Goal: Navigation & Orientation: Find specific page/section

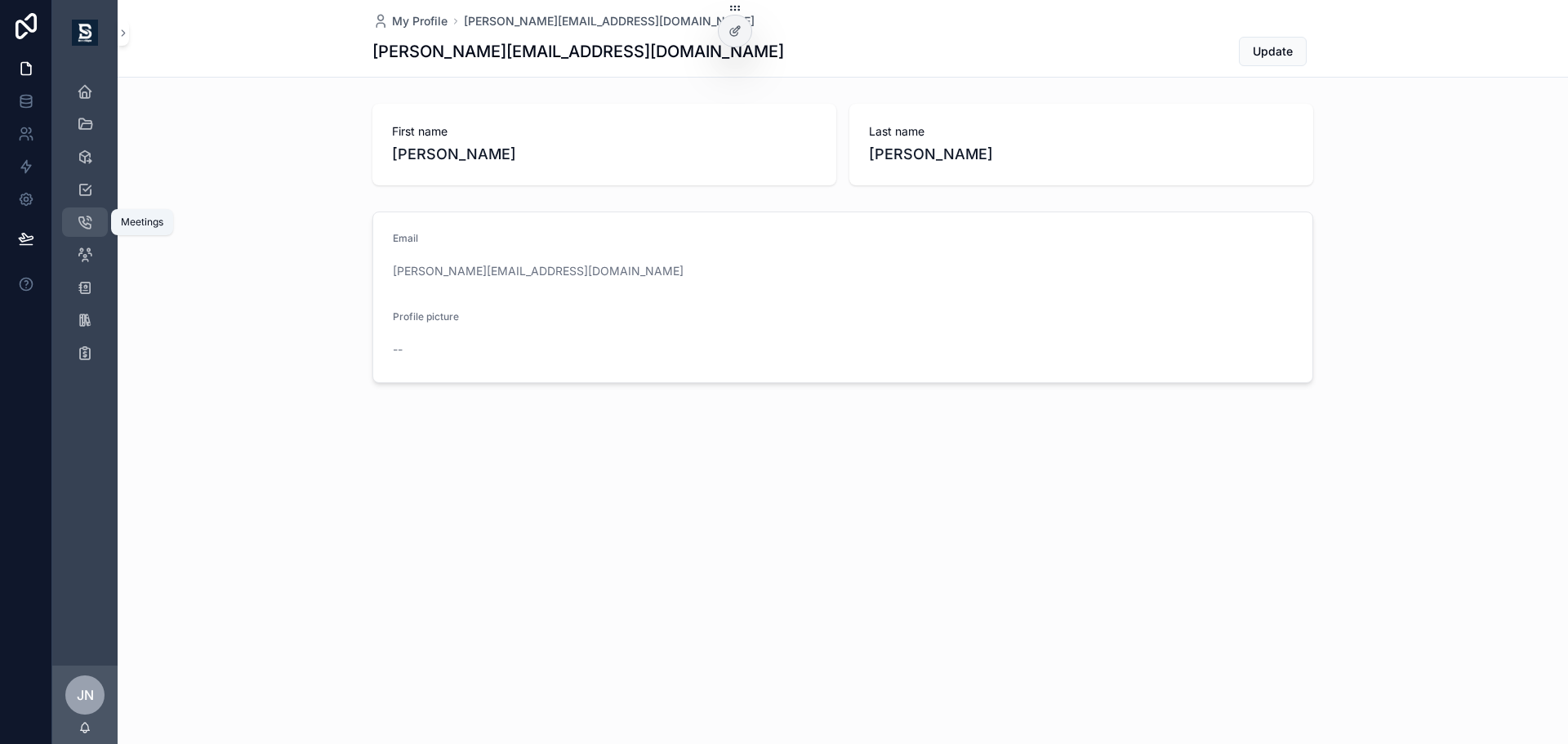
click at [83, 219] on icon "scrollable content" at bounding box center [84, 222] width 17 height 17
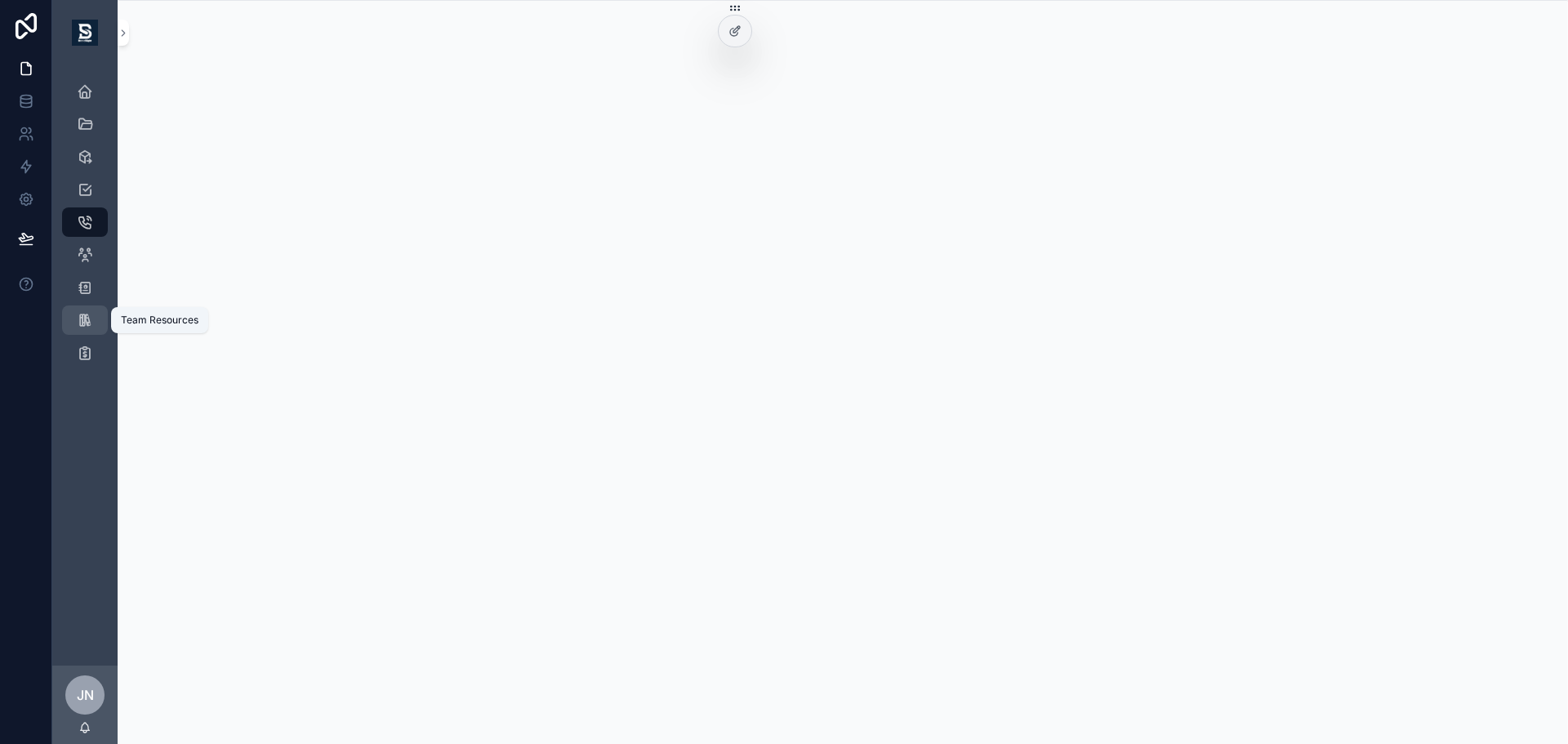
click at [98, 322] on link "Team Resources" at bounding box center [84, 321] width 46 height 29
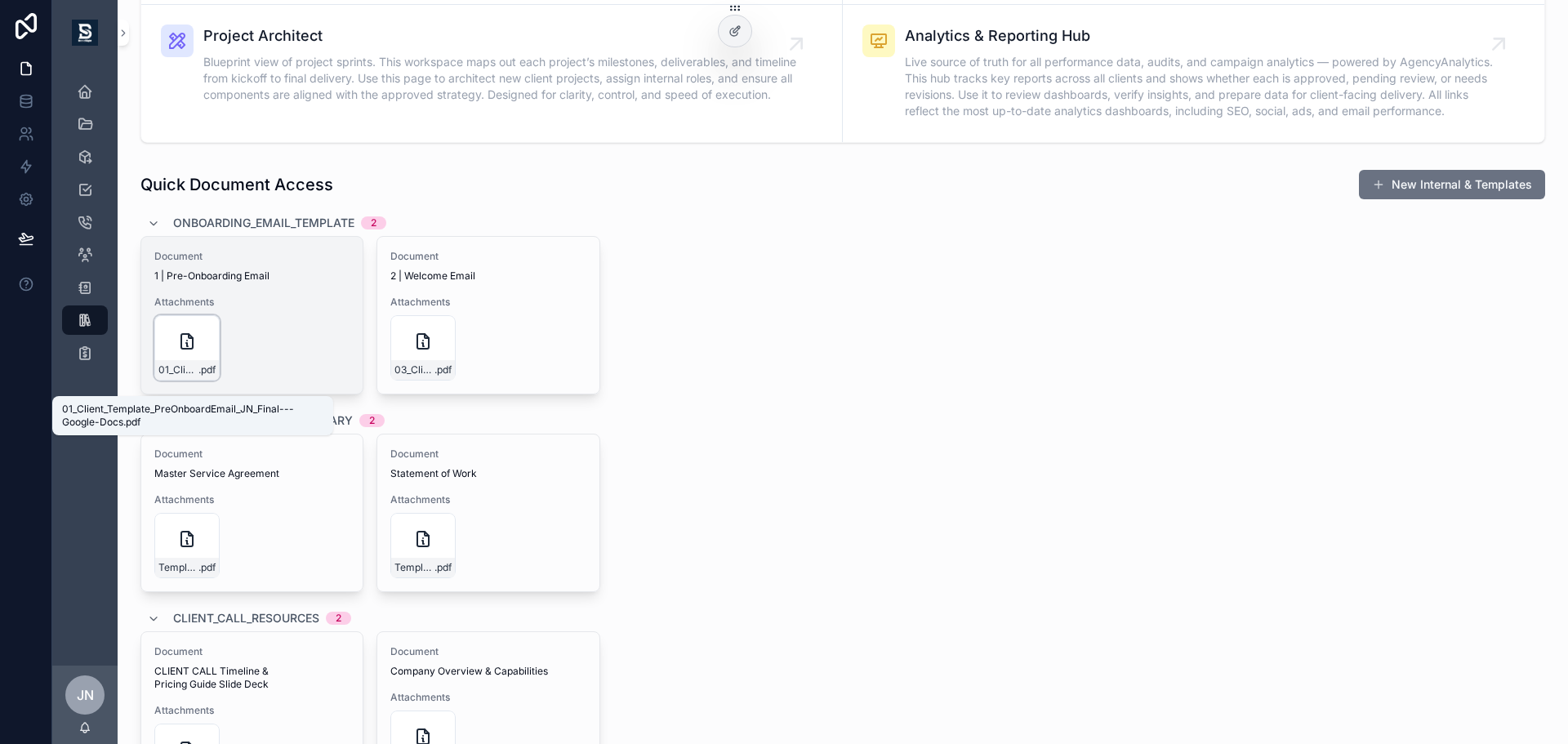
scroll to position [489, 0]
click at [196, 375] on span "01_Client_Template_PreOnboardEmail_JN_Final---Google-Docs" at bounding box center [178, 369] width 40 height 13
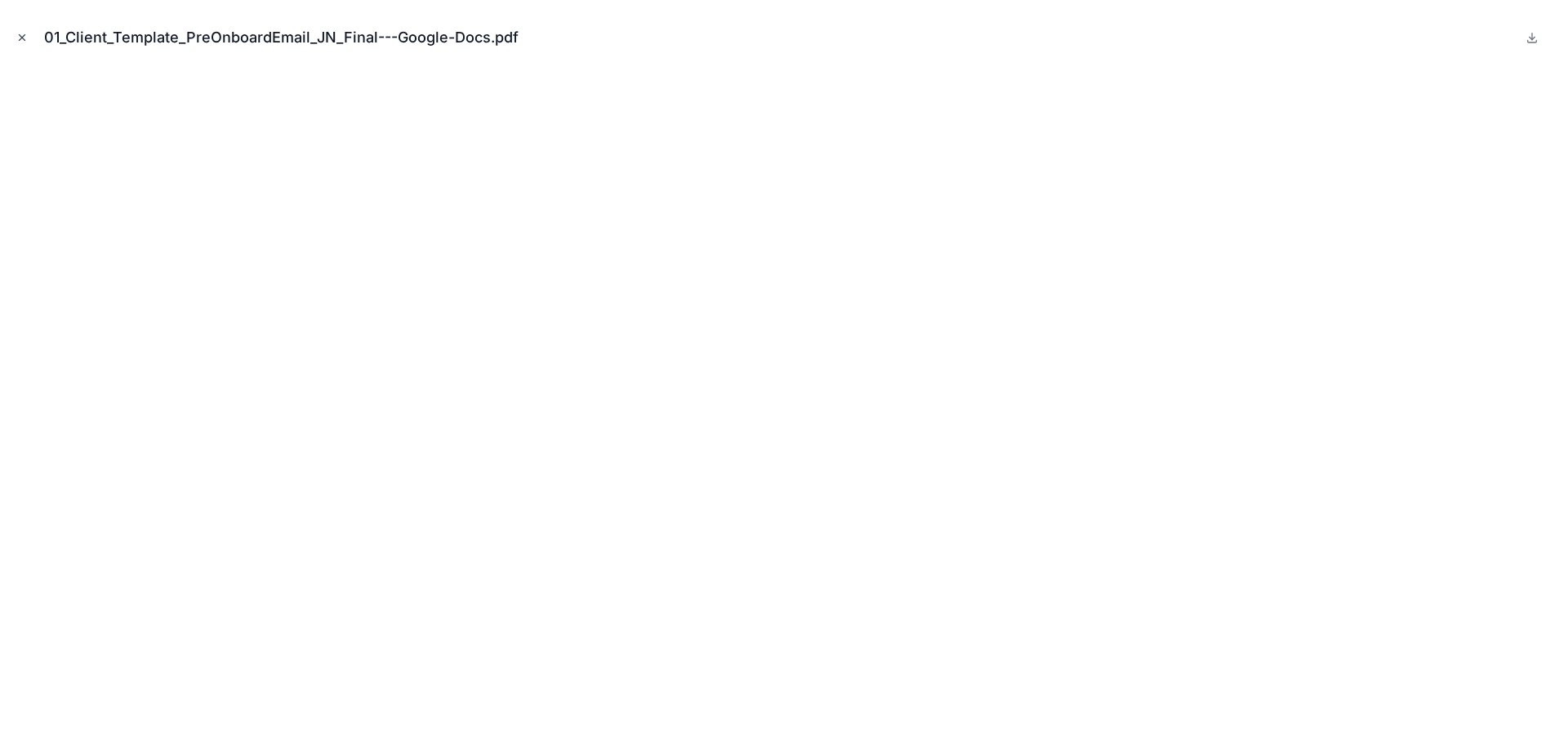
click at [17, 35] on icon "Close modal" at bounding box center [23, 38] width 12 height 12
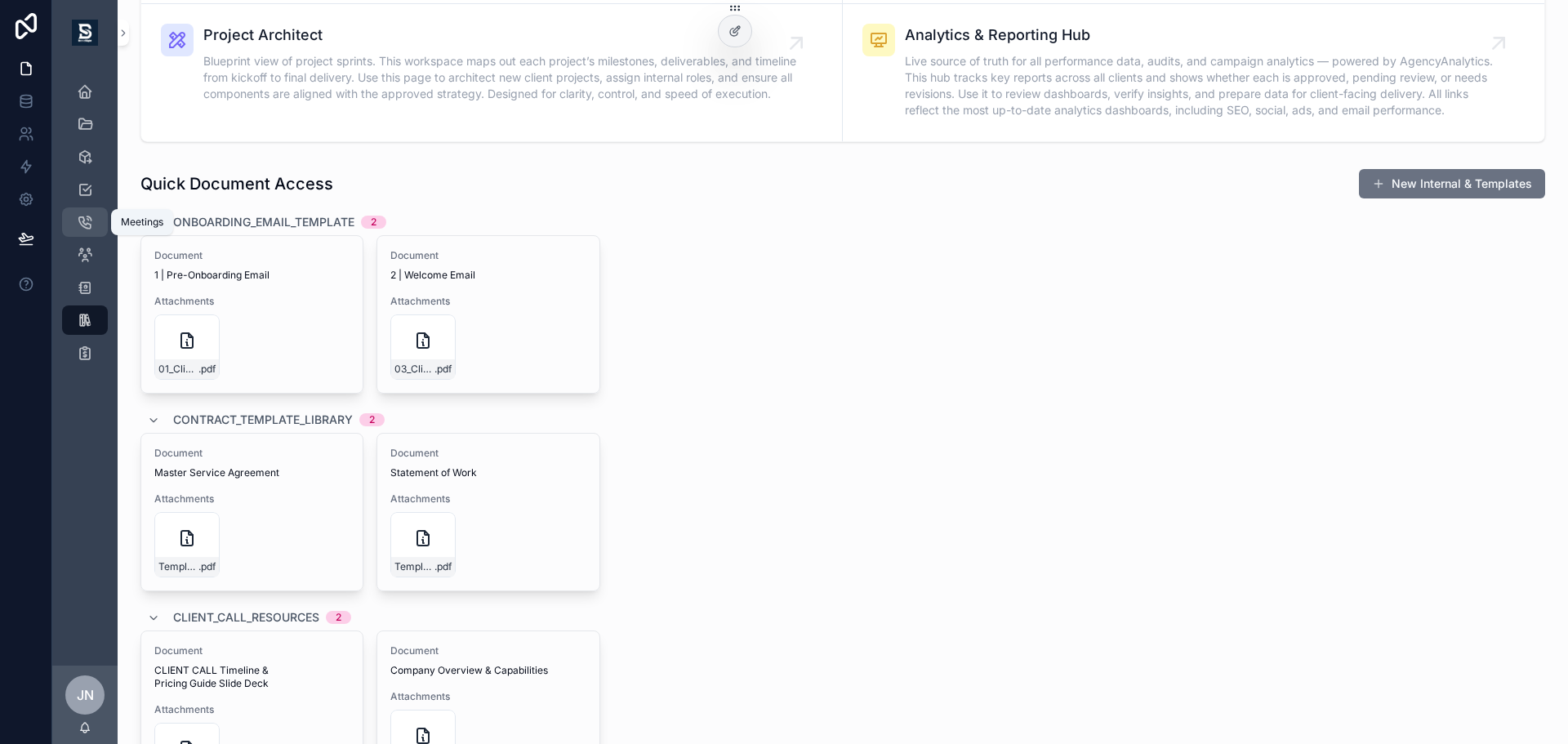
click at [91, 225] on icon "scrollable content" at bounding box center [84, 222] width 17 height 17
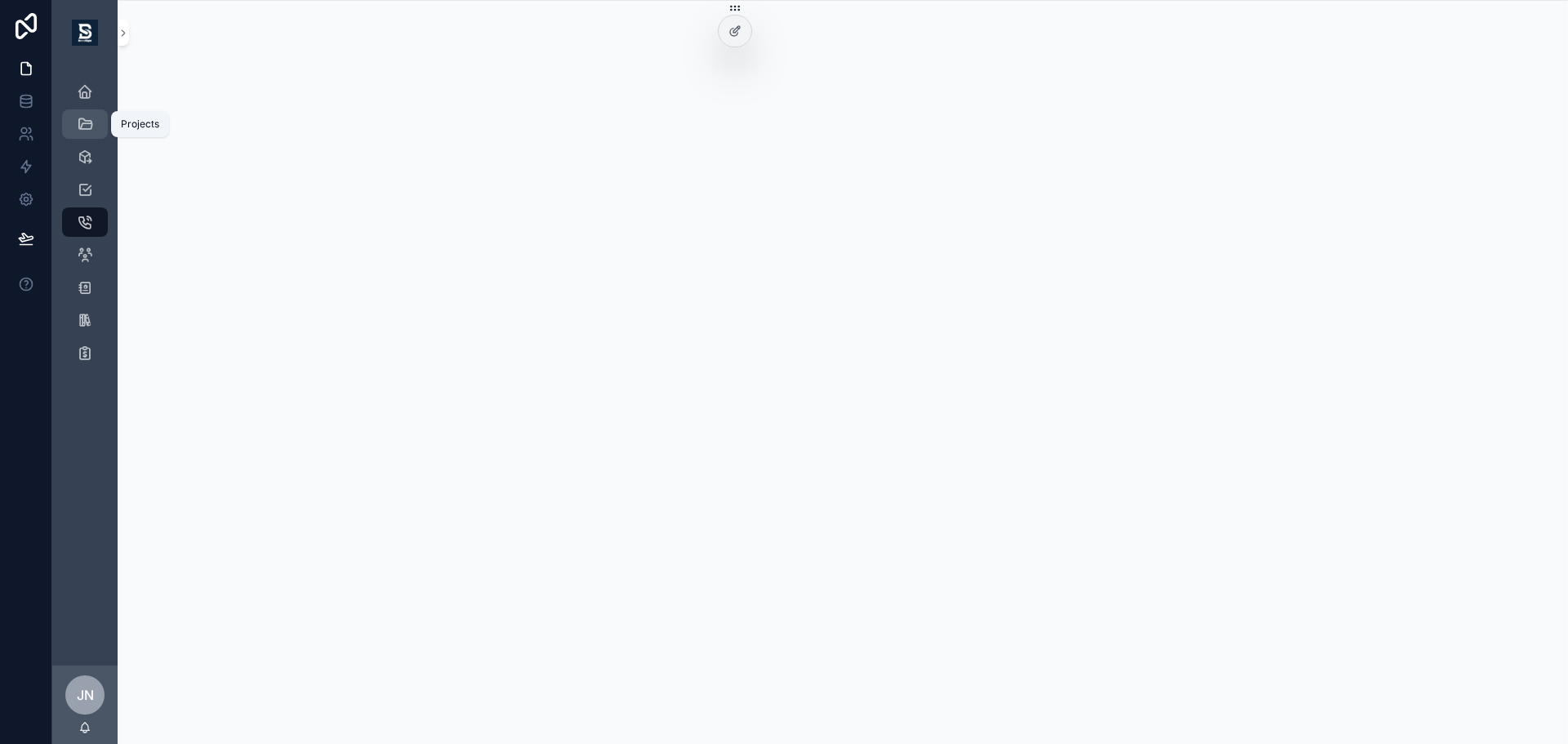
drag, startPoint x: 83, startPoint y: 103, endPoint x: 87, endPoint y: 111, distance: 8.9
click at [83, 103] on div "Dashboard" at bounding box center [84, 91] width 26 height 26
